Goal: Navigation & Orientation: Go to known website

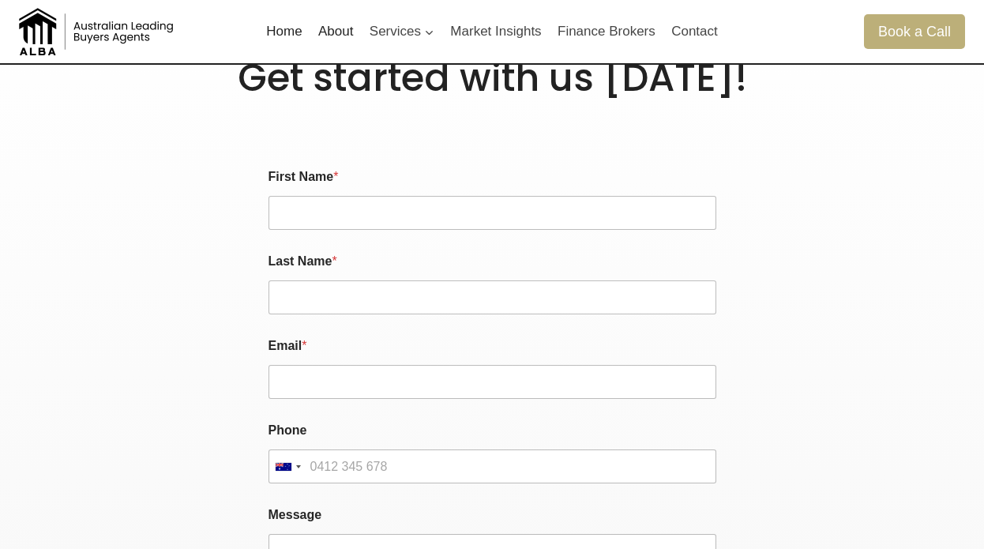
scroll to position [3156, 0]
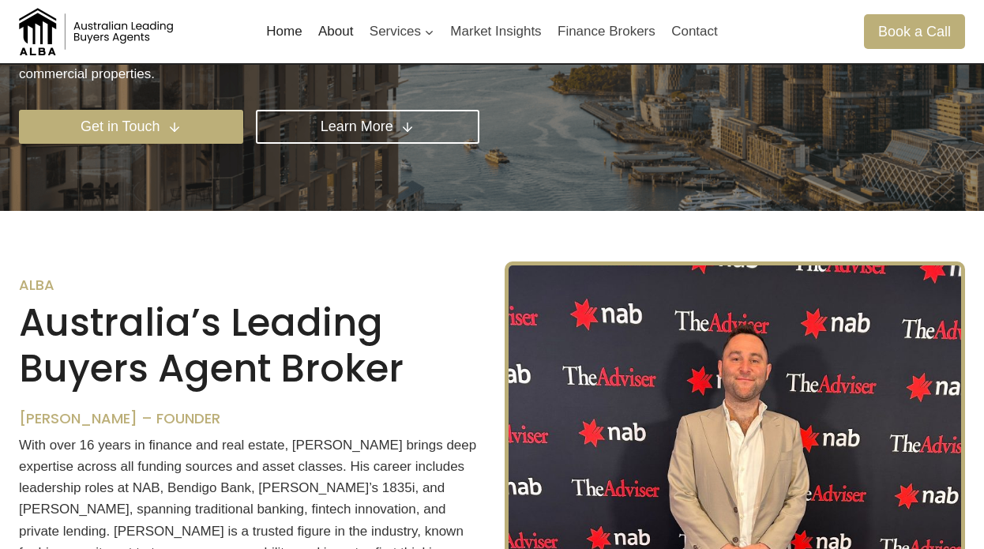
scroll to position [450, 0]
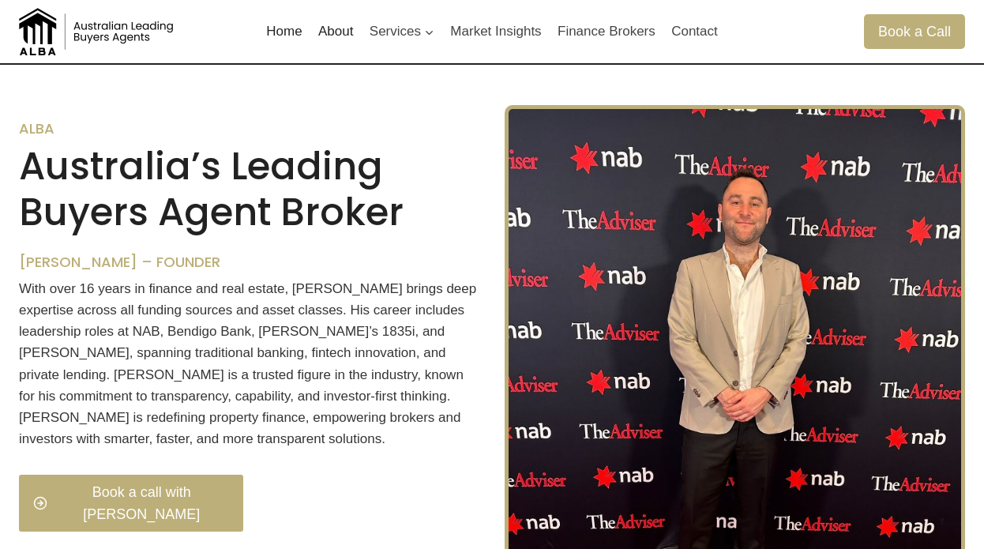
click at [326, 137] on h6 "ALBA" at bounding box center [249, 128] width 461 height 17
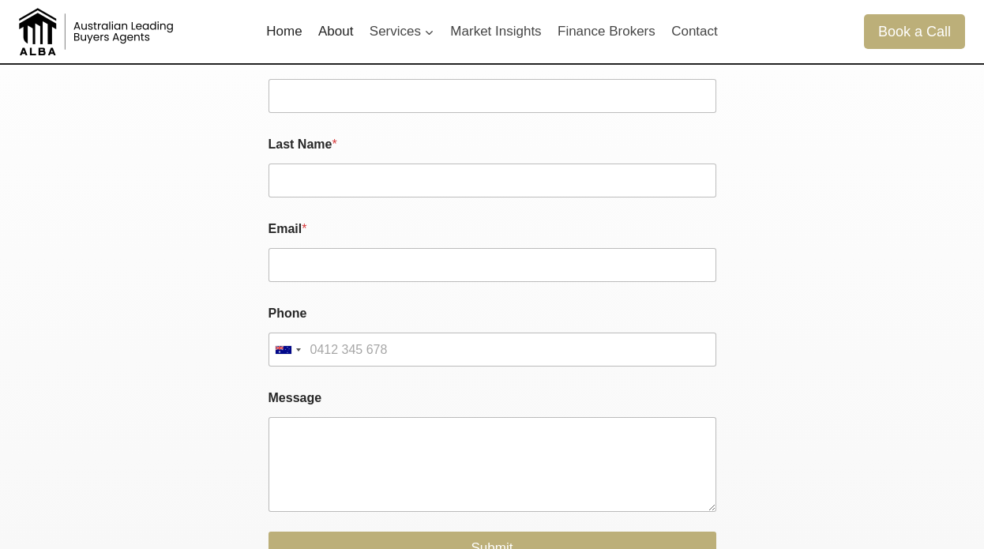
scroll to position [3156, 0]
